Goal: Task Accomplishment & Management: Manage account settings

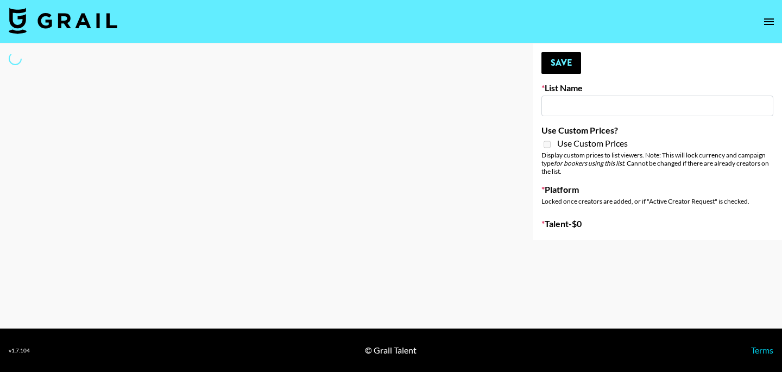
type input "Laundry Day - Supermodel"
select select "Song"
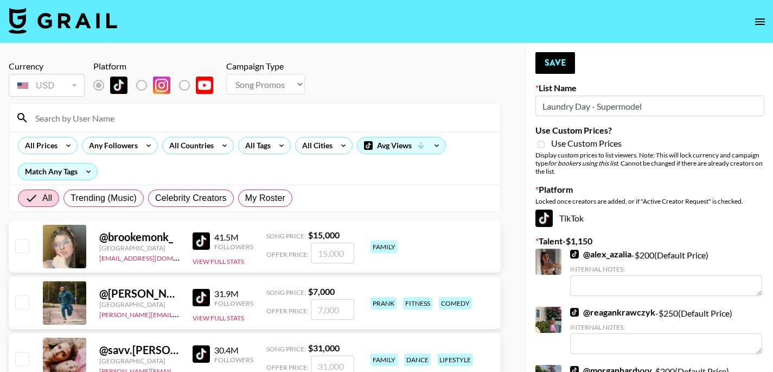
click at [202, 117] on input at bounding box center [261, 117] width 465 height 17
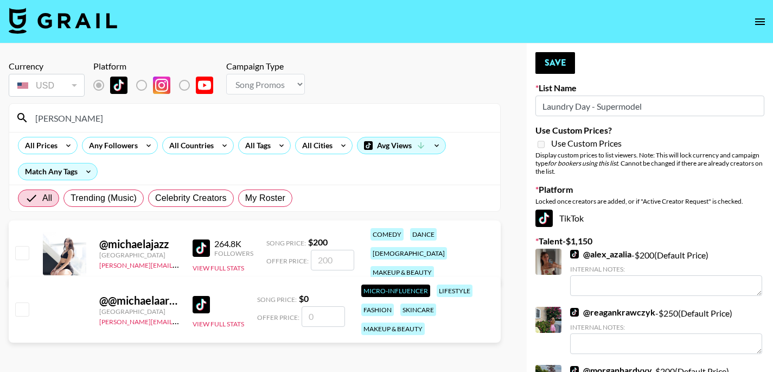
type input "michaela"
click at [20, 246] on input "checkbox" at bounding box center [21, 252] width 13 height 13
checkbox input "true"
type input "200"
click at [559, 61] on button "Save" at bounding box center [556, 63] width 40 height 22
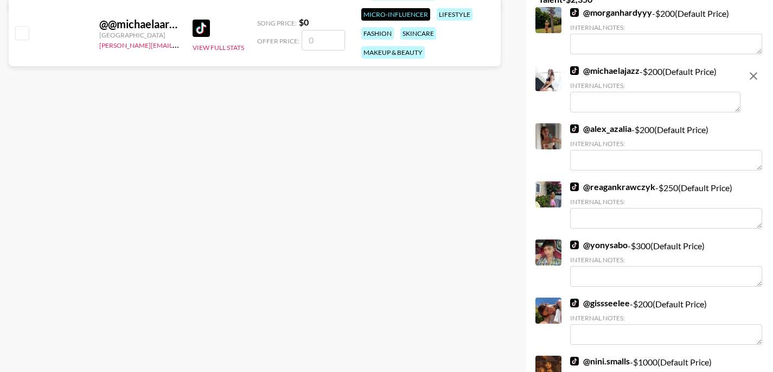
scroll to position [370, 0]
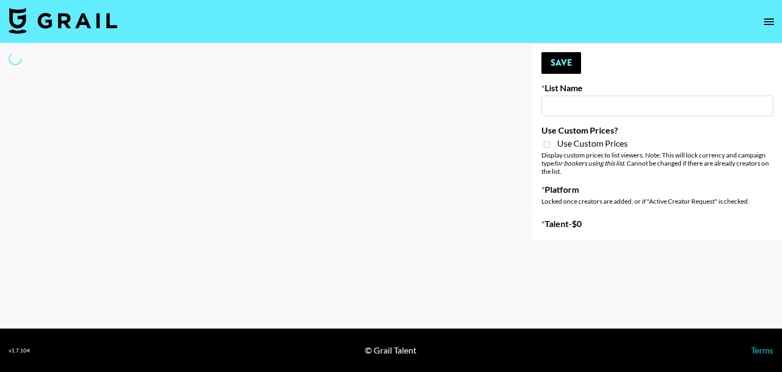
type input "SOS - Jigitz"
select select "Song"
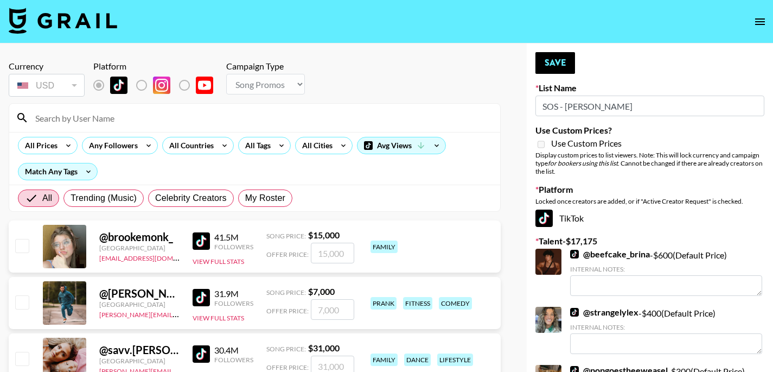
click at [96, 116] on input at bounding box center [261, 117] width 465 height 17
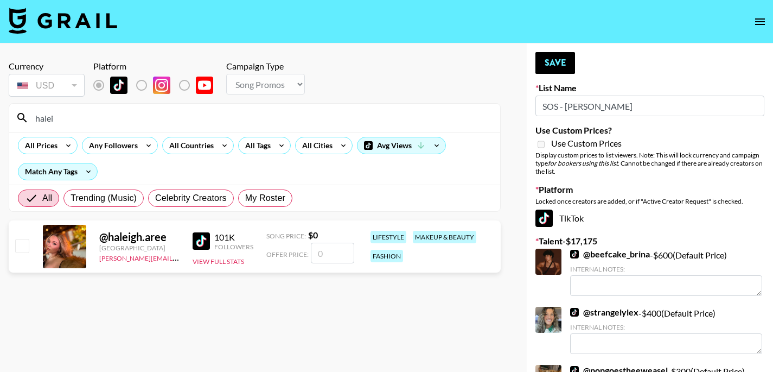
type input "halei"
click at [316, 247] on input "number" at bounding box center [332, 253] width 43 height 21
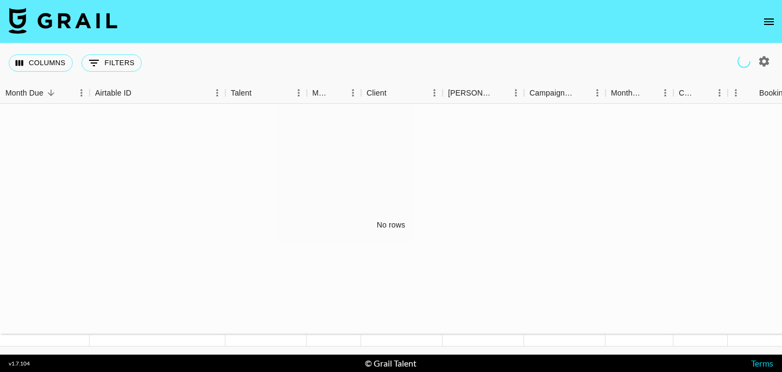
click at [767, 27] on icon "open drawer" at bounding box center [768, 21] width 13 height 13
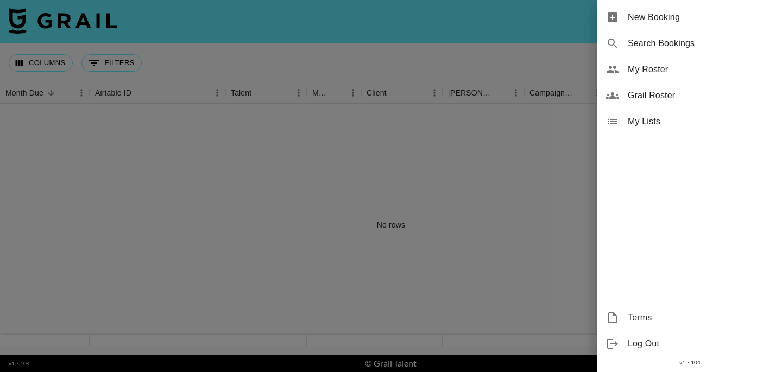
click at [655, 73] on span "My Roster" at bounding box center [699, 69] width 145 height 13
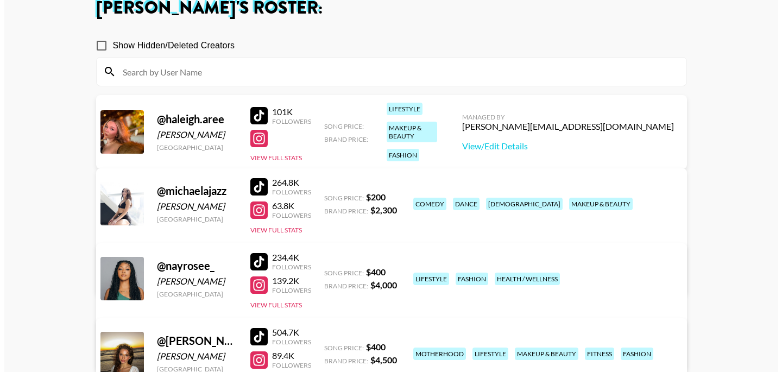
scroll to position [69, 0]
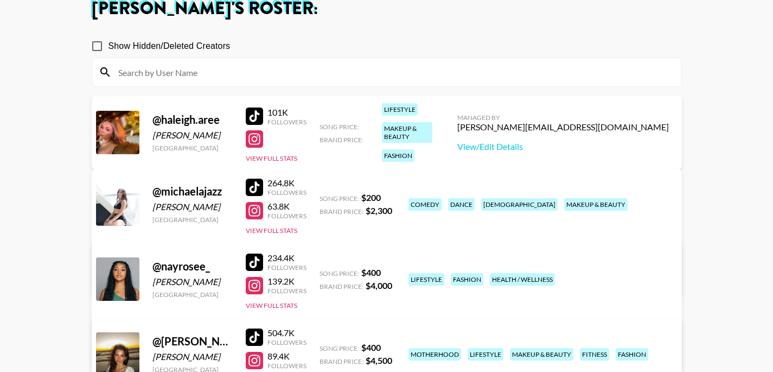
click at [207, 74] on input at bounding box center [393, 72] width 563 height 17
click at [149, 87] on section "Show Hidden/Deleted Creators @ haleigh.aree Haleigh McClure United States 101K …" at bounding box center [387, 284] width 591 height 517
click at [192, 72] on input at bounding box center [393, 72] width 563 height 17
click at [141, 131] on div "@ haleigh.aree Haleigh McClure United States 101K Followers View Full Stats Son…" at bounding box center [387, 133] width 591 height 74
click at [566, 145] on link "View/Edit Details" at bounding box center [564, 146] width 212 height 11
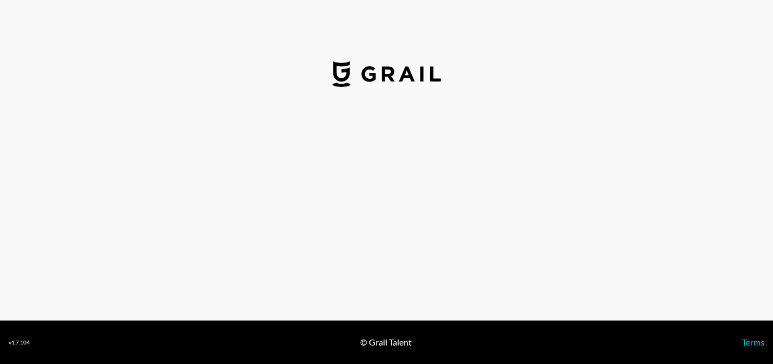
select select "USD"
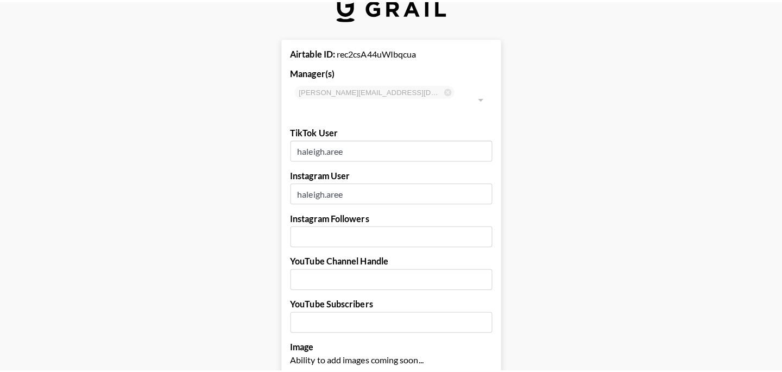
scroll to position [39, 0]
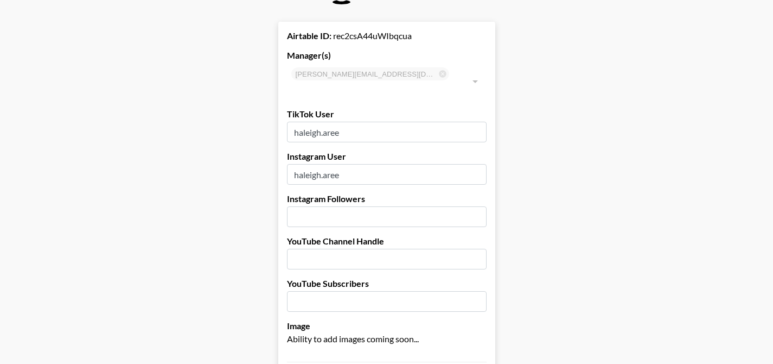
click at [383, 206] on input "number" at bounding box center [387, 216] width 200 height 21
type input "8100"
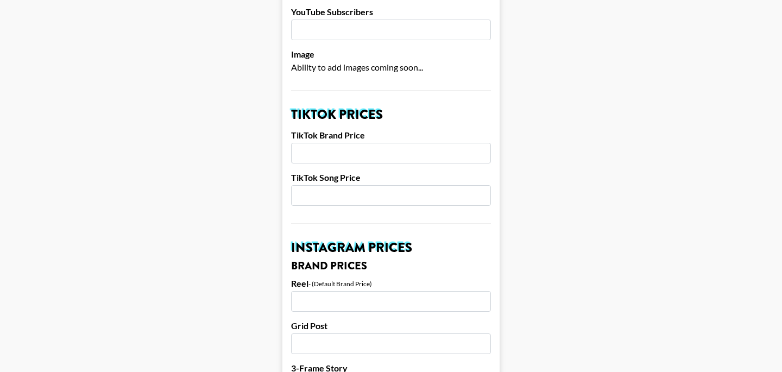
scroll to position [387, 0]
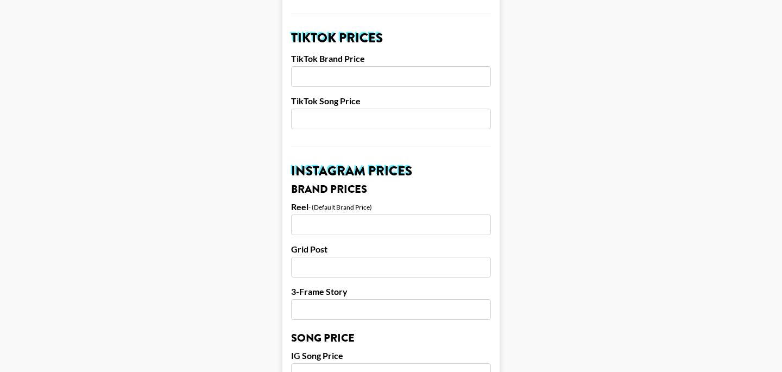
click at [384, 66] on input "number" at bounding box center [391, 76] width 200 height 21
type input "1650"
type input "200"
type input "1350"
type input "700"
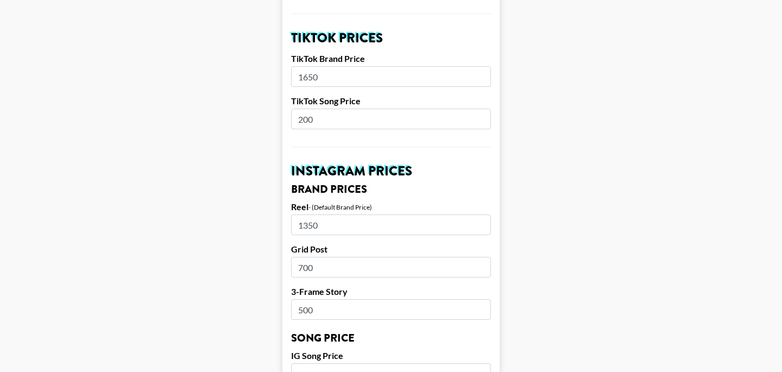
type input "500"
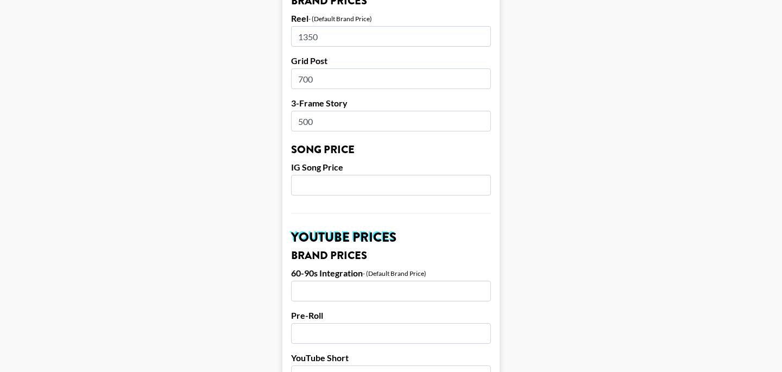
scroll to position [576, 0]
type input "200"
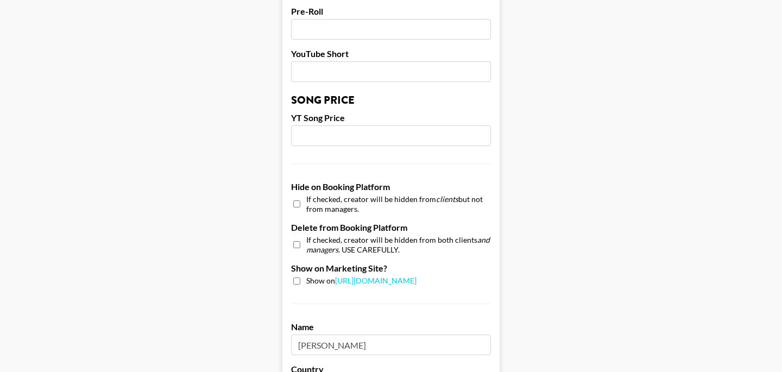
scroll to position [891, 0]
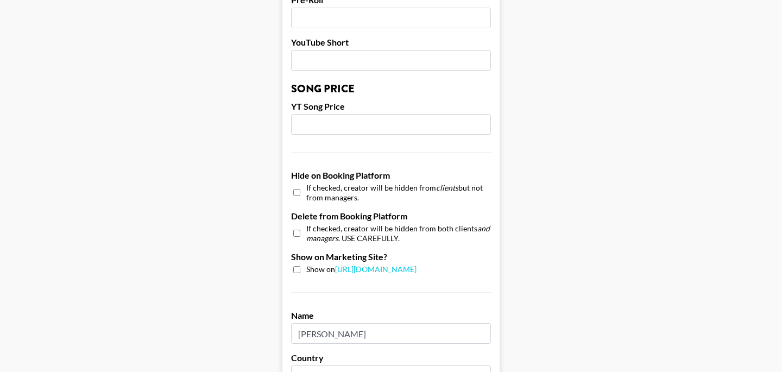
click at [299, 266] on input "checkbox" at bounding box center [296, 269] width 7 height 7
checkbox input "true"
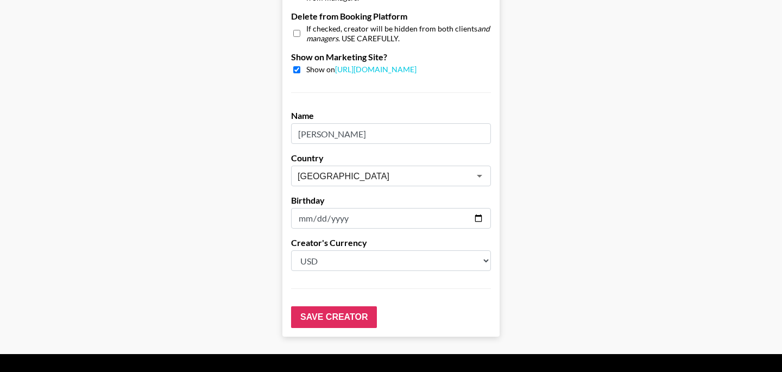
scroll to position [1101, 0]
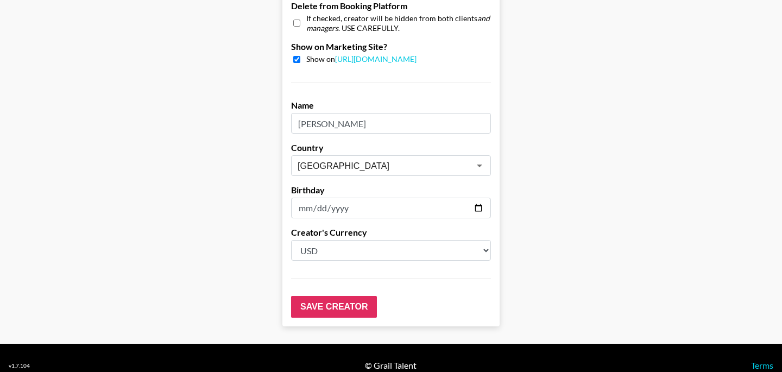
click at [302, 198] on input "date" at bounding box center [391, 208] width 200 height 21
click at [328, 299] on input "Save Creator" at bounding box center [334, 307] width 86 height 22
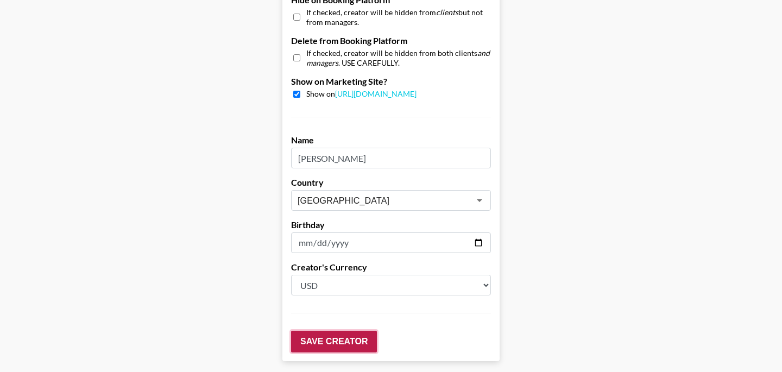
scroll to position [1135, 0]
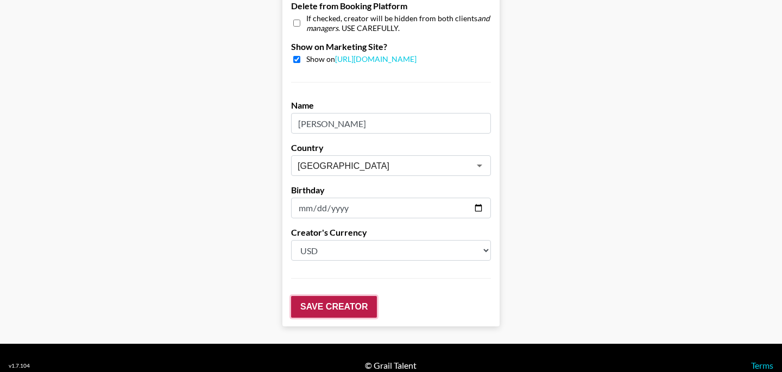
click at [337, 296] on input "Save Creator" at bounding box center [334, 307] width 86 height 22
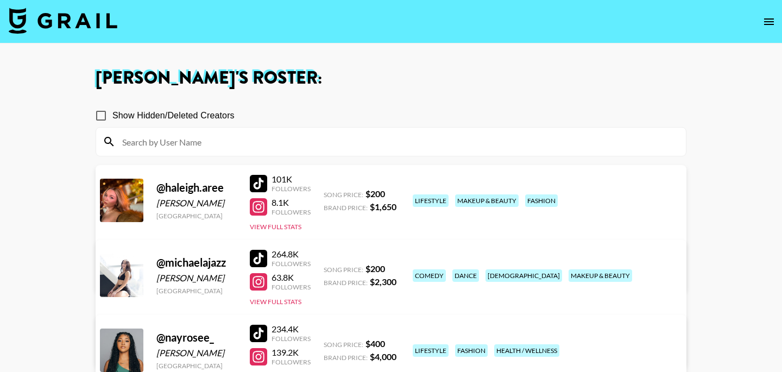
click at [215, 180] on div "@ haleigh.[PERSON_NAME] [GEOGRAPHIC_DATA] 101K Followers 8.1K Followers View Fu…" at bounding box center [391, 228] width 591 height 126
